Goal: Task Accomplishment & Management: Complete application form

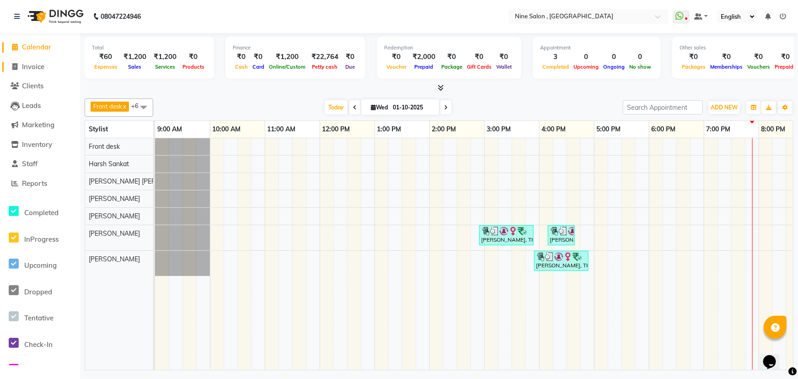
click at [32, 69] on span "Invoice" at bounding box center [33, 66] width 22 height 9
select select "7341"
select select "service"
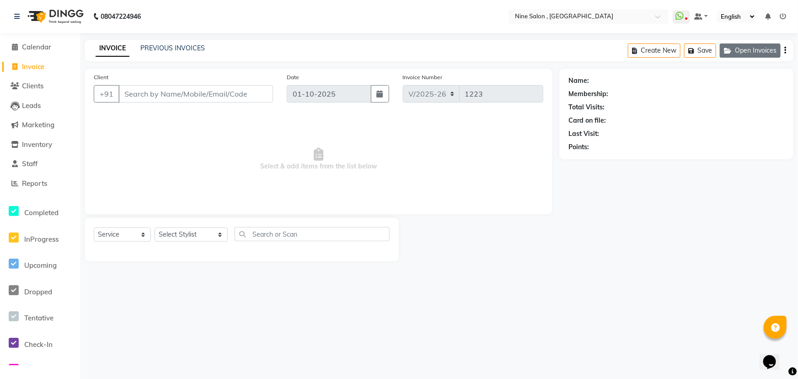
click at [738, 51] on button "Open Invoices" at bounding box center [750, 50] width 61 height 14
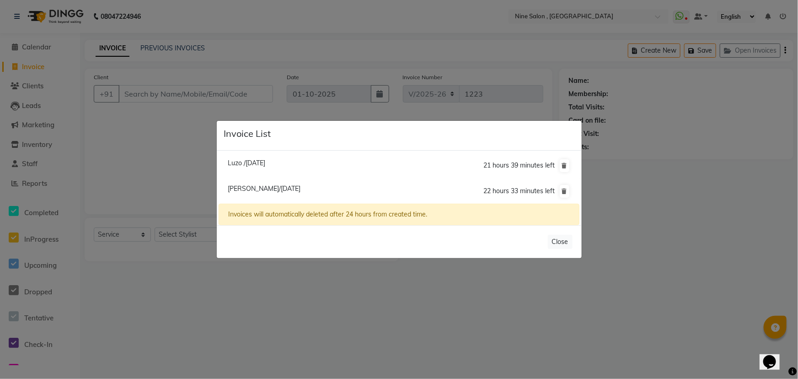
click at [297, 188] on span "[PERSON_NAME]/[DATE]" at bounding box center [264, 188] width 73 height 8
type input "98******00"
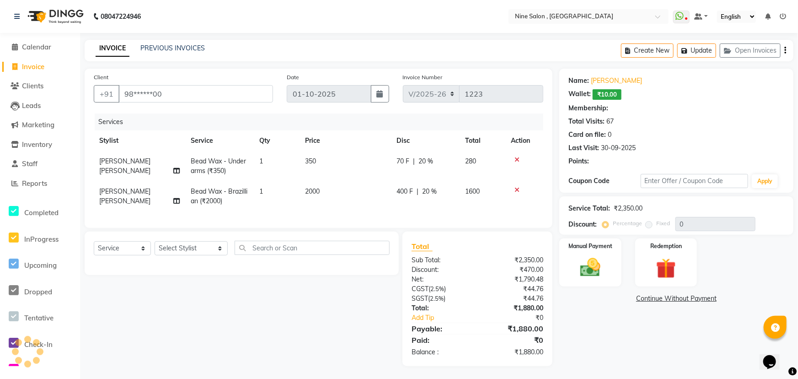
type input "20"
select select "1: Object"
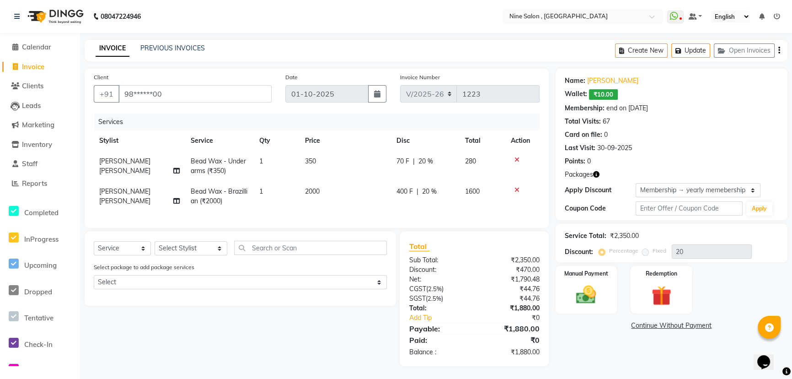
click at [596, 175] on icon "button" at bounding box center [596, 174] width 6 height 6
click at [594, 302] on img at bounding box center [586, 295] width 34 height 24
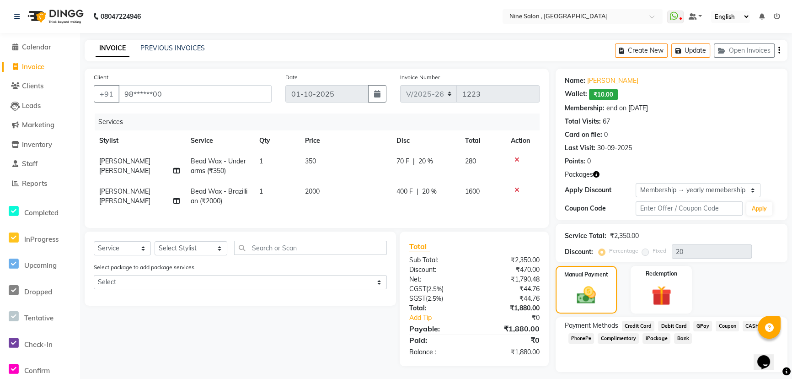
click at [701, 324] on span "GPay" at bounding box center [702, 326] width 19 height 11
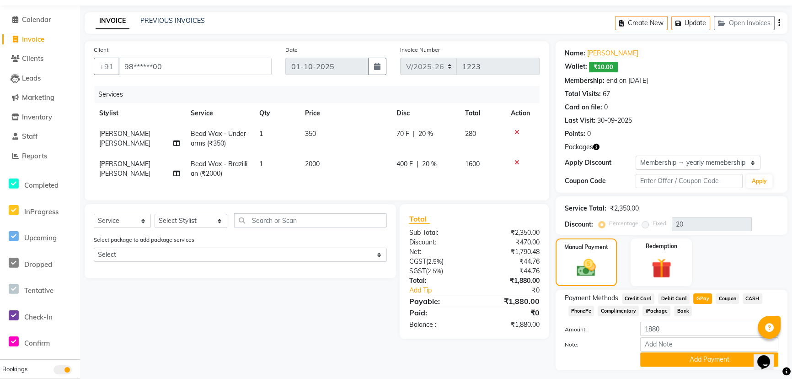
scroll to position [51, 0]
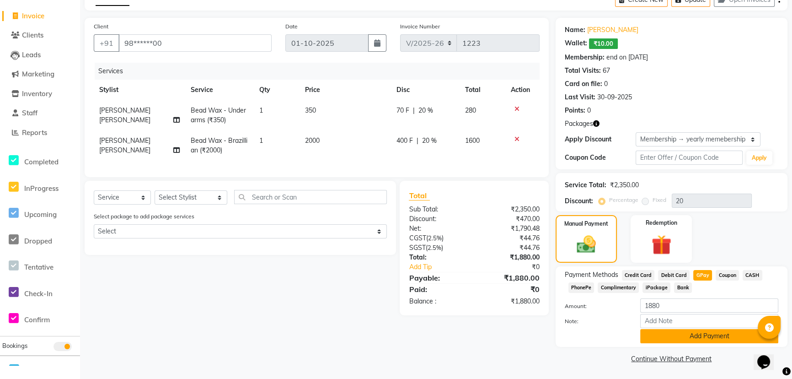
click at [703, 334] on button "Add Payment" at bounding box center [709, 336] width 138 height 14
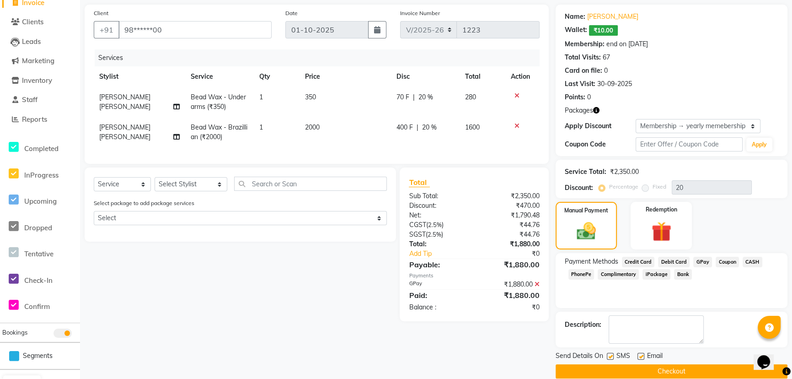
scroll to position [77, 0]
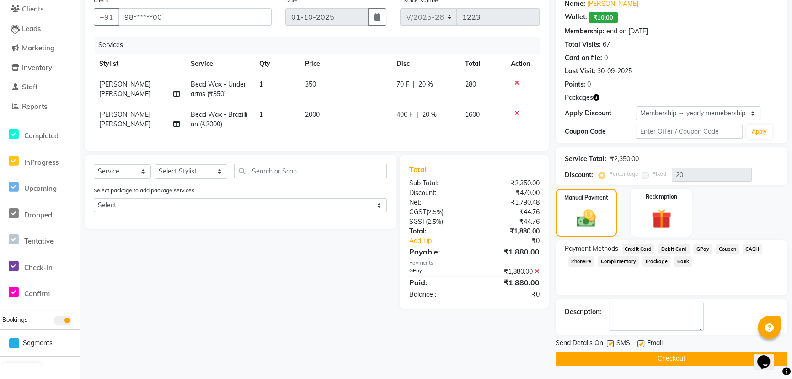
click at [667, 359] on button "Checkout" at bounding box center [672, 358] width 232 height 14
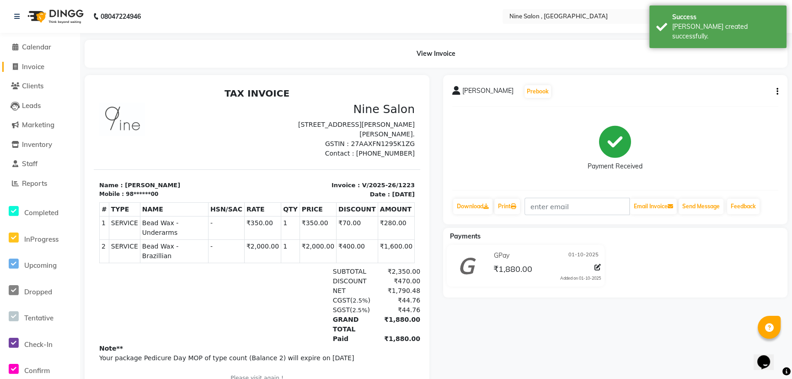
click at [35, 69] on span "Invoice" at bounding box center [33, 66] width 22 height 9
select select "7341"
select select "service"
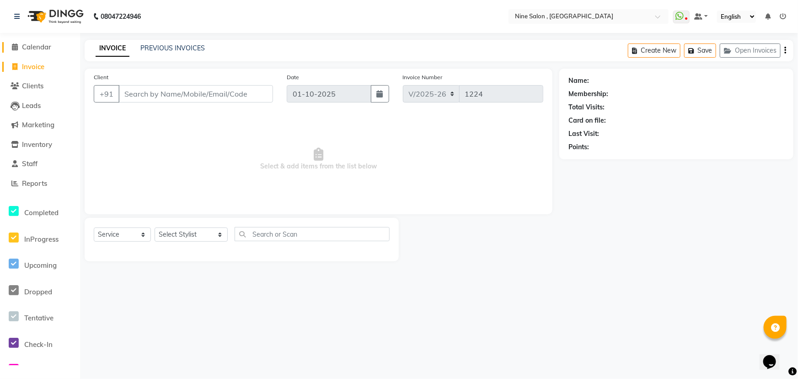
click at [44, 45] on span "Calendar" at bounding box center [36, 47] width 29 height 9
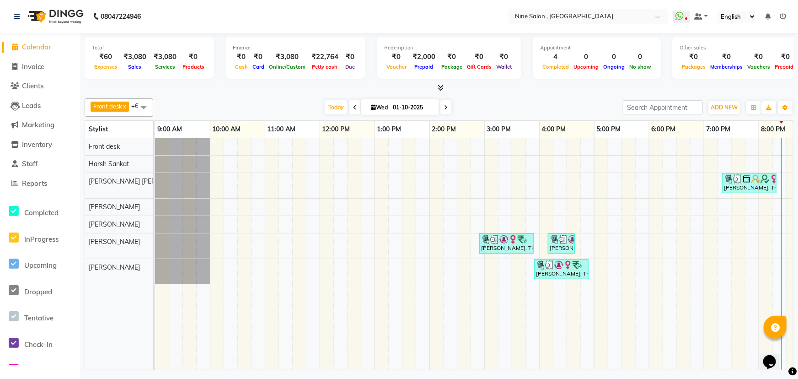
click at [444, 107] on icon at bounding box center [446, 107] width 4 height 5
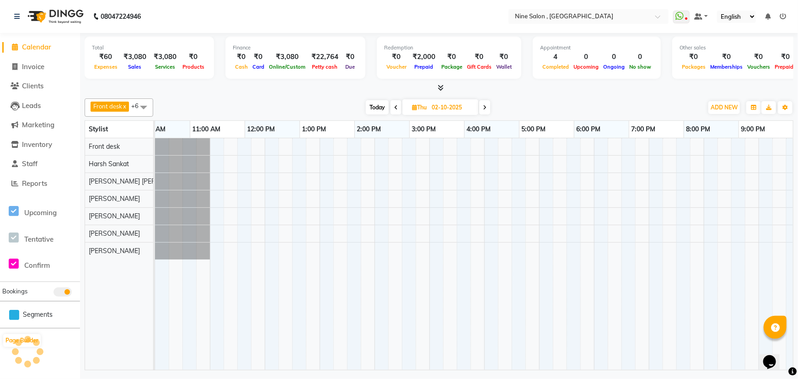
scroll to position [0, 75]
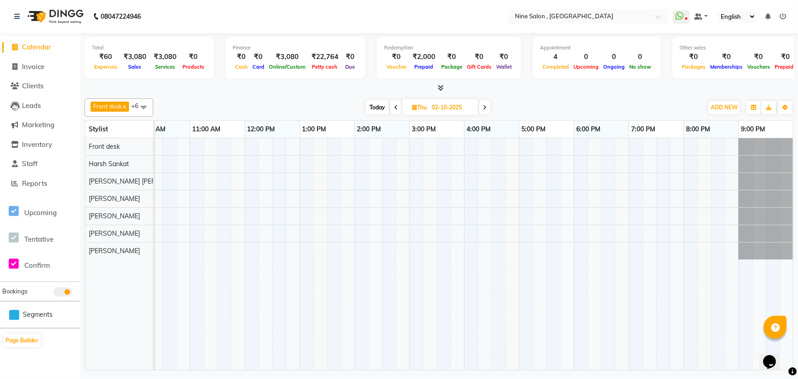
click at [484, 107] on icon at bounding box center [485, 107] width 4 height 5
click at [484, 107] on icon at bounding box center [484, 107] width 4 height 5
click at [484, 107] on icon at bounding box center [485, 107] width 4 height 5
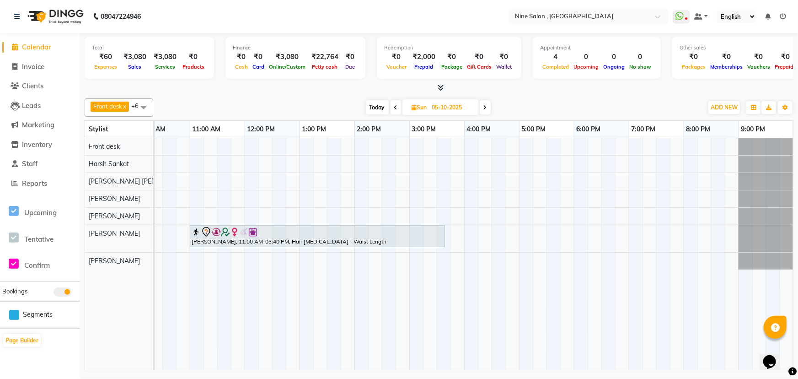
click at [396, 108] on icon at bounding box center [396, 107] width 4 height 5
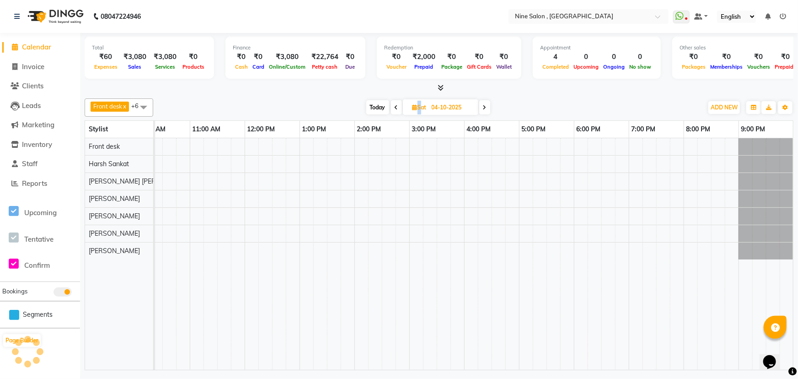
click at [396, 108] on icon at bounding box center [397, 107] width 4 height 5
click at [396, 108] on icon at bounding box center [398, 107] width 4 height 5
click at [396, 108] on icon at bounding box center [396, 107] width 4 height 5
type input "01-10-2025"
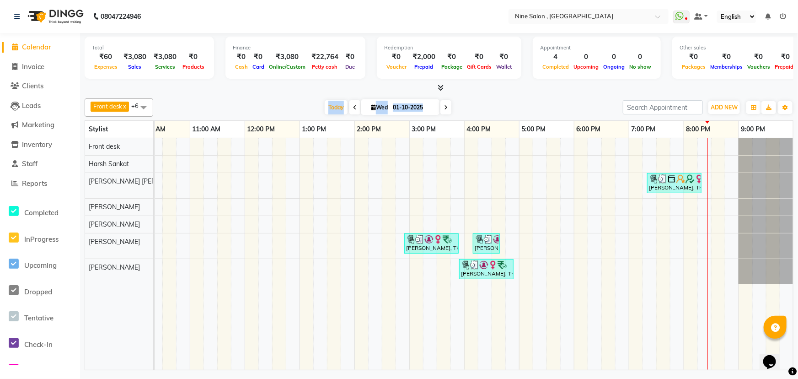
click at [476, 104] on div "[DATE] [DATE]" at bounding box center [388, 108] width 460 height 14
click at [39, 70] on link "Invoice" at bounding box center [39, 67] width 75 height 11
select select "7341"
select select "service"
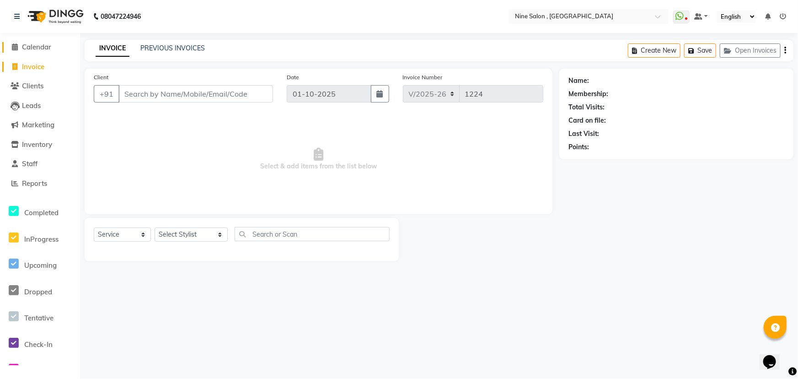
click at [43, 45] on span "Calendar" at bounding box center [36, 47] width 29 height 9
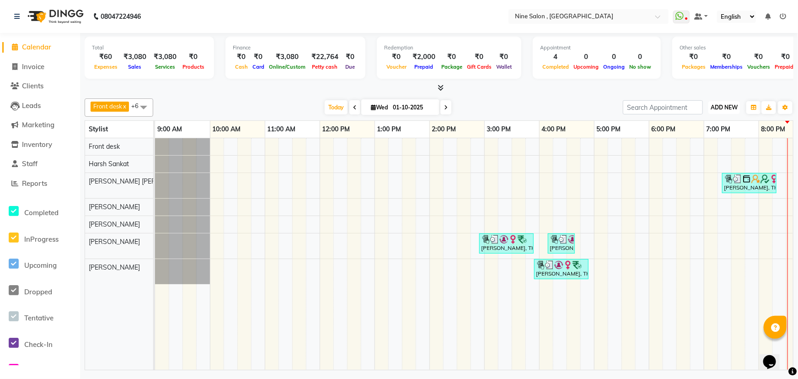
click at [722, 105] on span "ADD NEW" at bounding box center [724, 107] width 27 height 7
click at [36, 84] on span "Clients" at bounding box center [32, 85] width 21 height 9
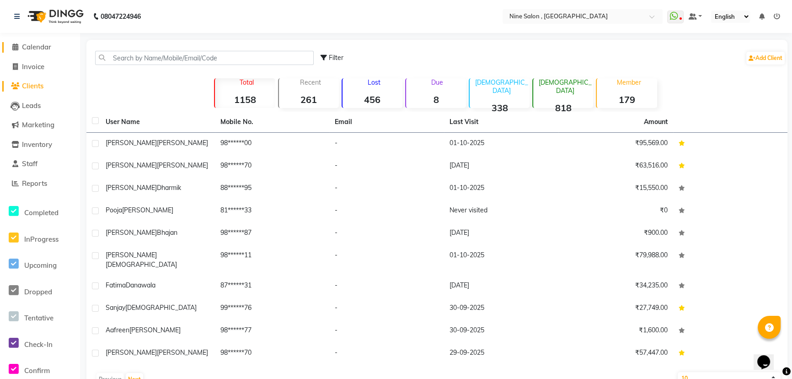
click at [43, 47] on span "Calendar" at bounding box center [36, 47] width 29 height 9
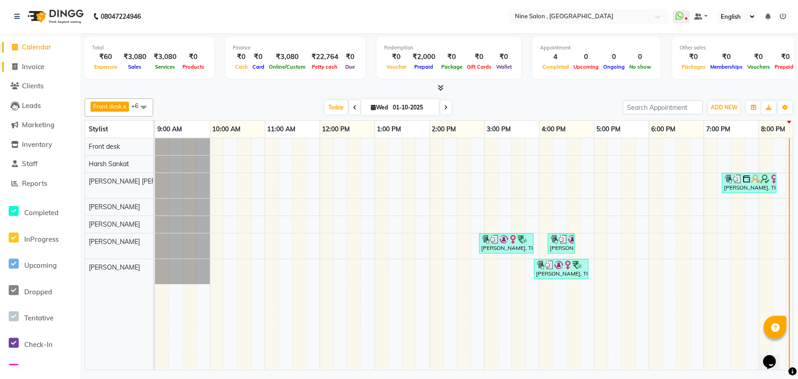
click at [37, 67] on span "Invoice" at bounding box center [33, 66] width 22 height 9
select select "7341"
select select "service"
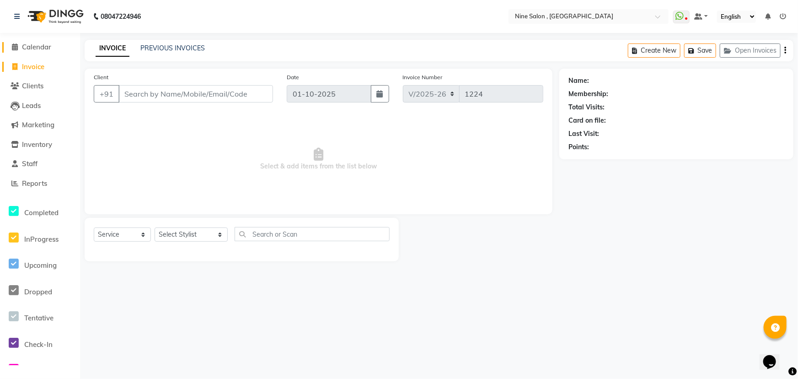
click at [51, 48] on span "Calendar" at bounding box center [36, 47] width 29 height 9
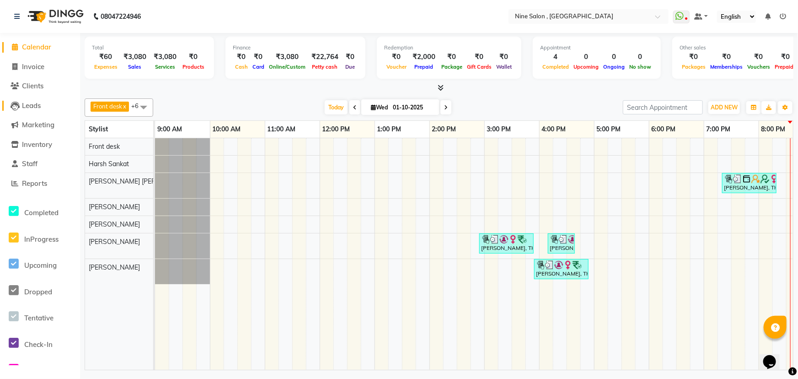
click at [32, 106] on span "Leads" at bounding box center [31, 105] width 19 height 9
select select "10"
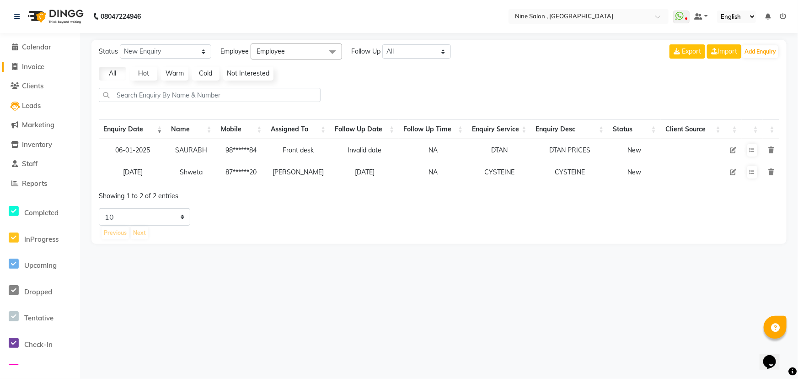
click at [37, 66] on span "Invoice" at bounding box center [33, 66] width 22 height 9
select select "service"
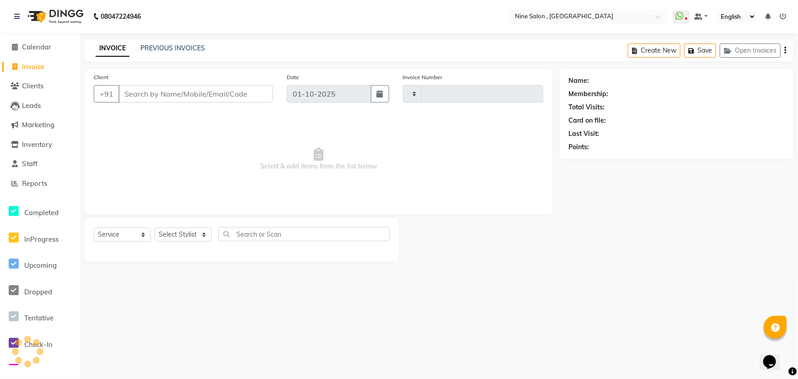
type input "1224"
select select "7341"
click at [29, 47] on span "Calendar" at bounding box center [36, 47] width 29 height 9
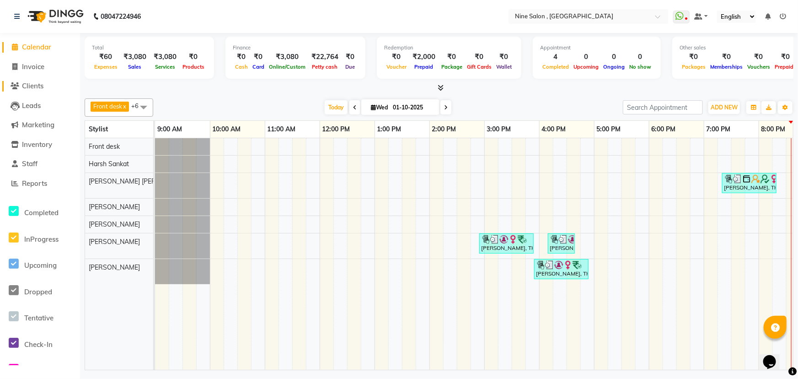
click at [31, 85] on span "Clients" at bounding box center [32, 85] width 21 height 9
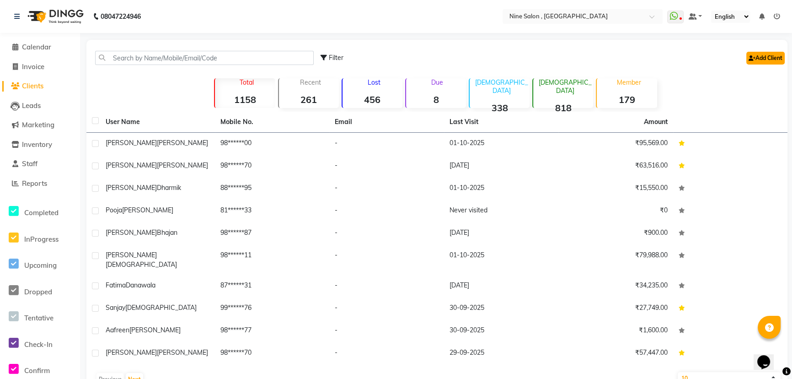
click at [774, 57] on link "Add Client" at bounding box center [765, 58] width 38 height 13
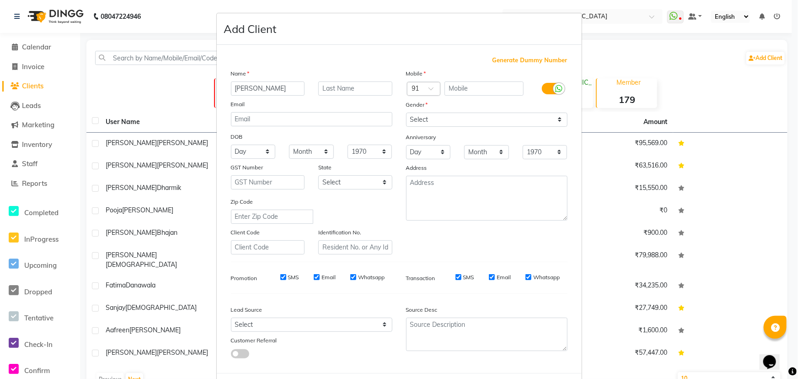
type input "[PERSON_NAME]"
click at [467, 92] on input "text" at bounding box center [483, 88] width 79 height 14
type input "9664307433"
click at [451, 119] on select "Select [DEMOGRAPHIC_DATA] [DEMOGRAPHIC_DATA] Other Prefer Not To Say" at bounding box center [486, 119] width 161 height 14
select select "[DEMOGRAPHIC_DATA]"
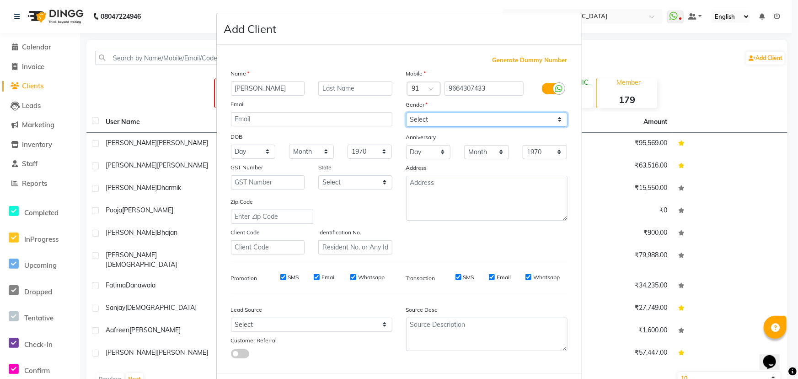
click at [406, 112] on select "Select [DEMOGRAPHIC_DATA] [DEMOGRAPHIC_DATA] Other Prefer Not To Say" at bounding box center [486, 119] width 161 height 14
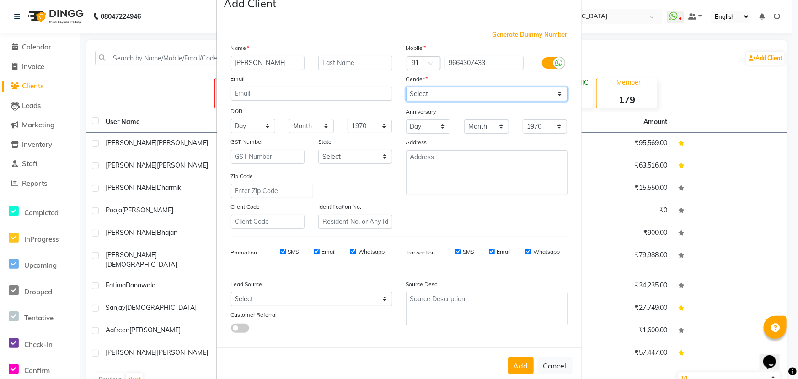
scroll to position [46, 0]
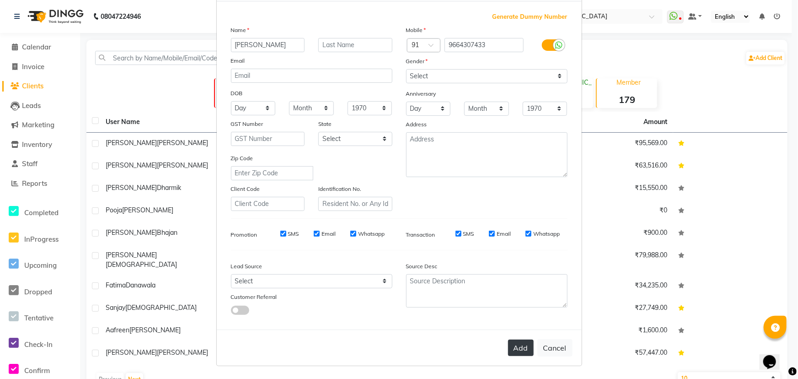
click at [518, 348] on button "Add" at bounding box center [521, 347] width 26 height 16
select select
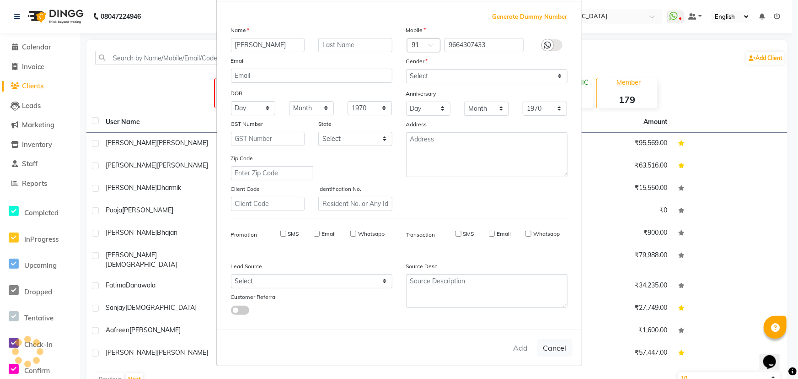
select select
checkbox input "false"
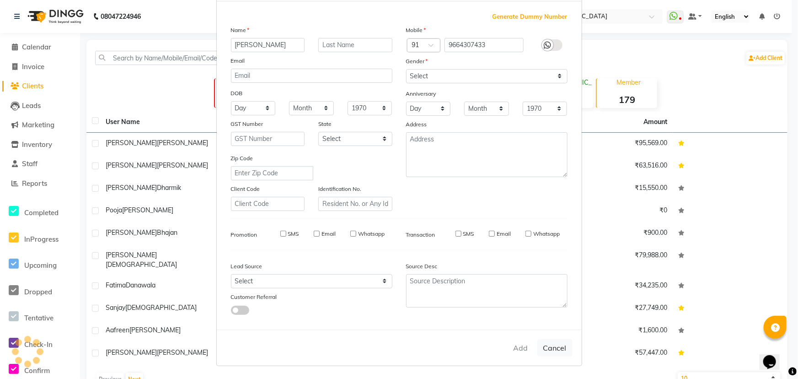
checkbox input "false"
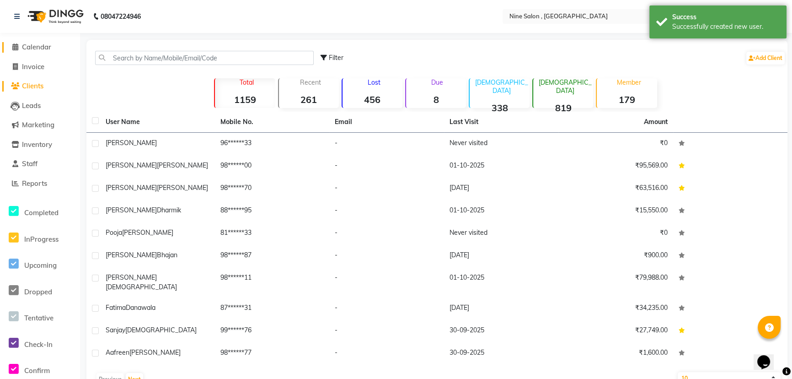
click at [32, 44] on span "Calendar" at bounding box center [36, 47] width 29 height 9
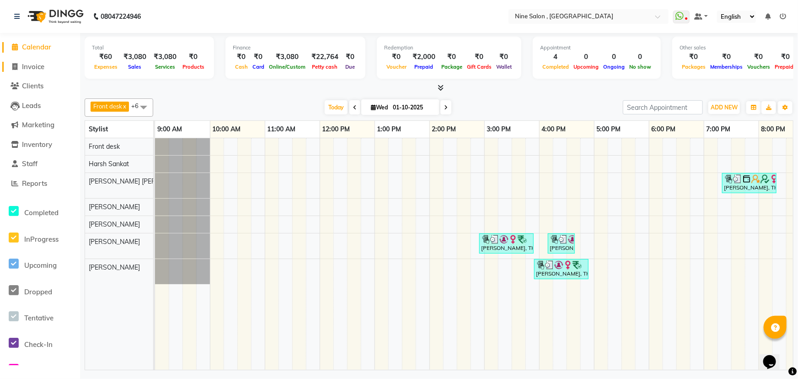
click at [38, 64] on span "Invoice" at bounding box center [33, 66] width 22 height 9
select select "7341"
select select "service"
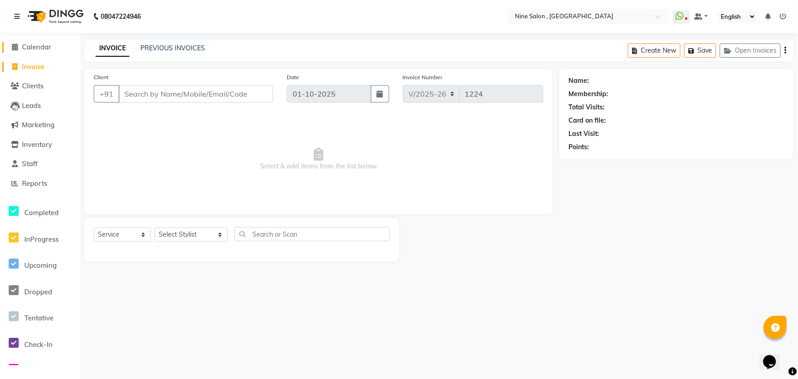
click at [42, 49] on span "Calendar" at bounding box center [36, 47] width 29 height 9
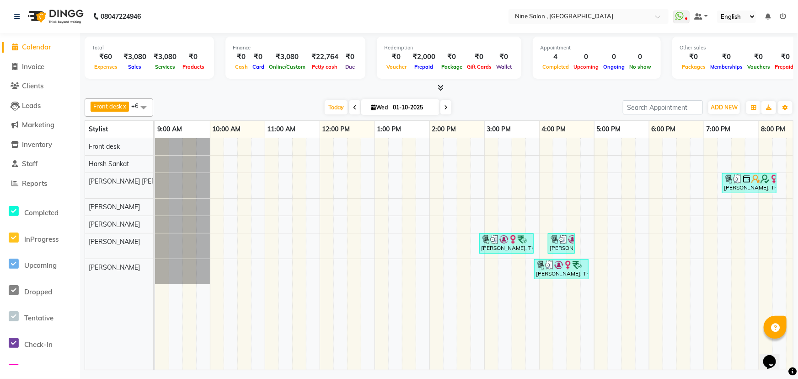
click at [782, 15] on icon at bounding box center [783, 16] width 6 height 6
